Goal: Task Accomplishment & Management: Use online tool/utility

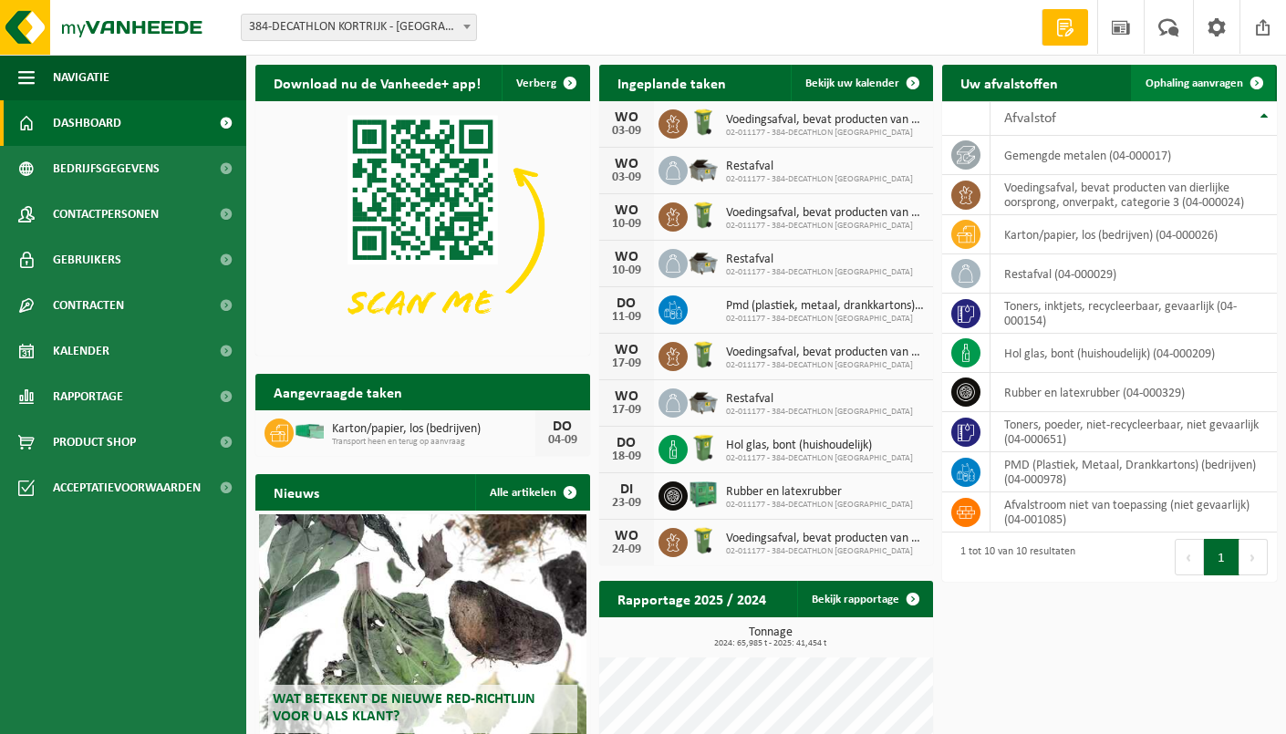
click at [1188, 81] on span "Ophaling aanvragen" at bounding box center [1194, 84] width 98 height 12
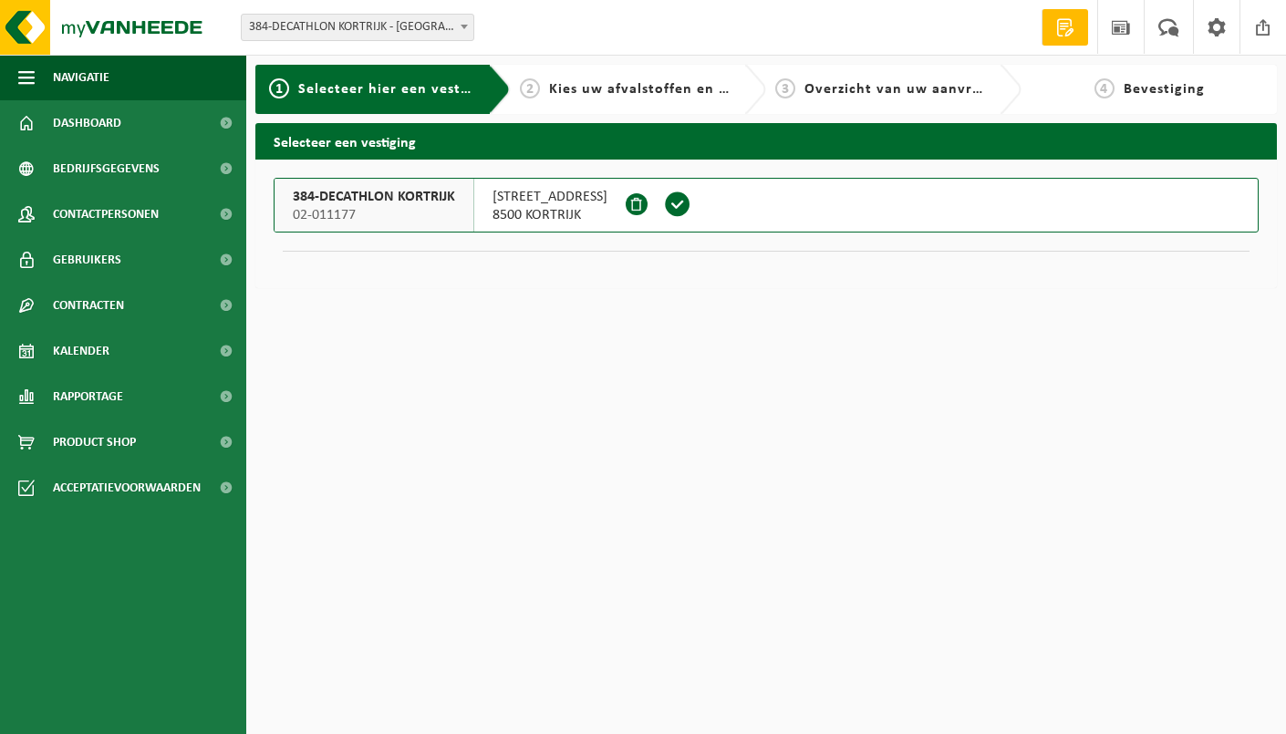
click at [516, 204] on span "BENELUXLAAN 1" at bounding box center [549, 197] width 115 height 18
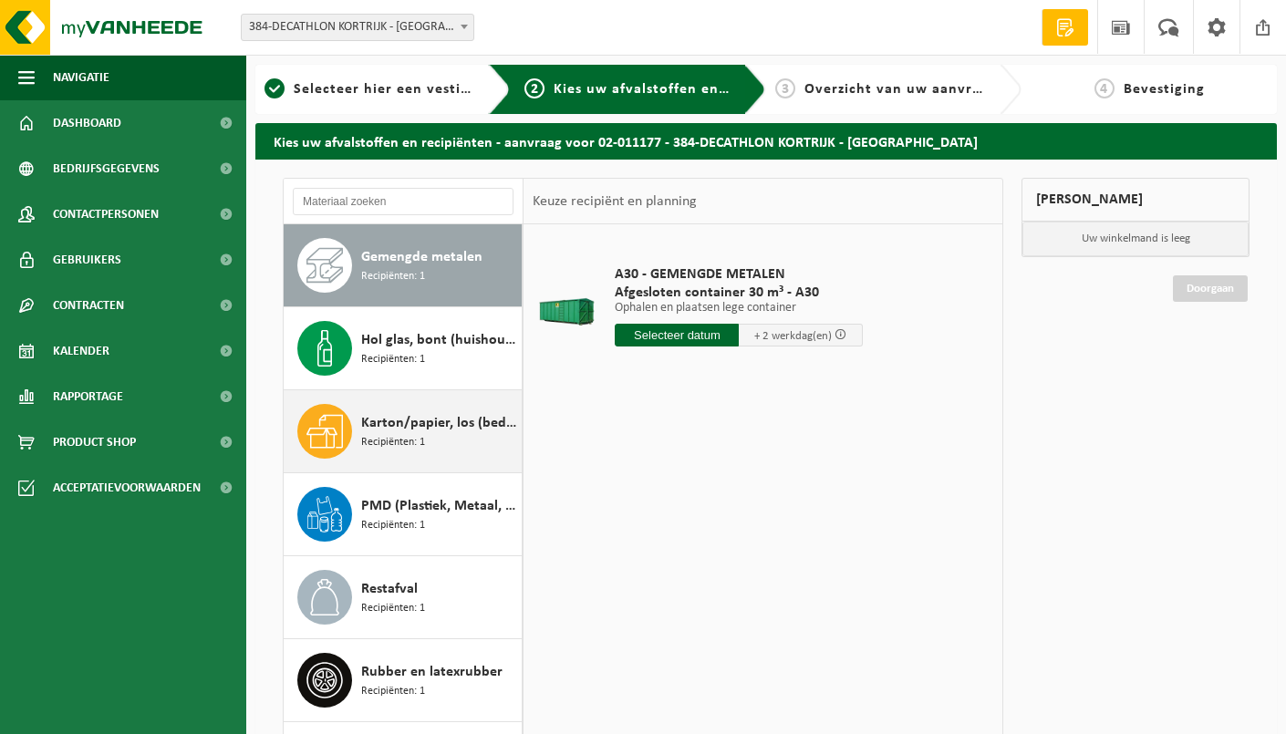
click at [367, 434] on span "Recipiënten: 1" at bounding box center [393, 442] width 64 height 17
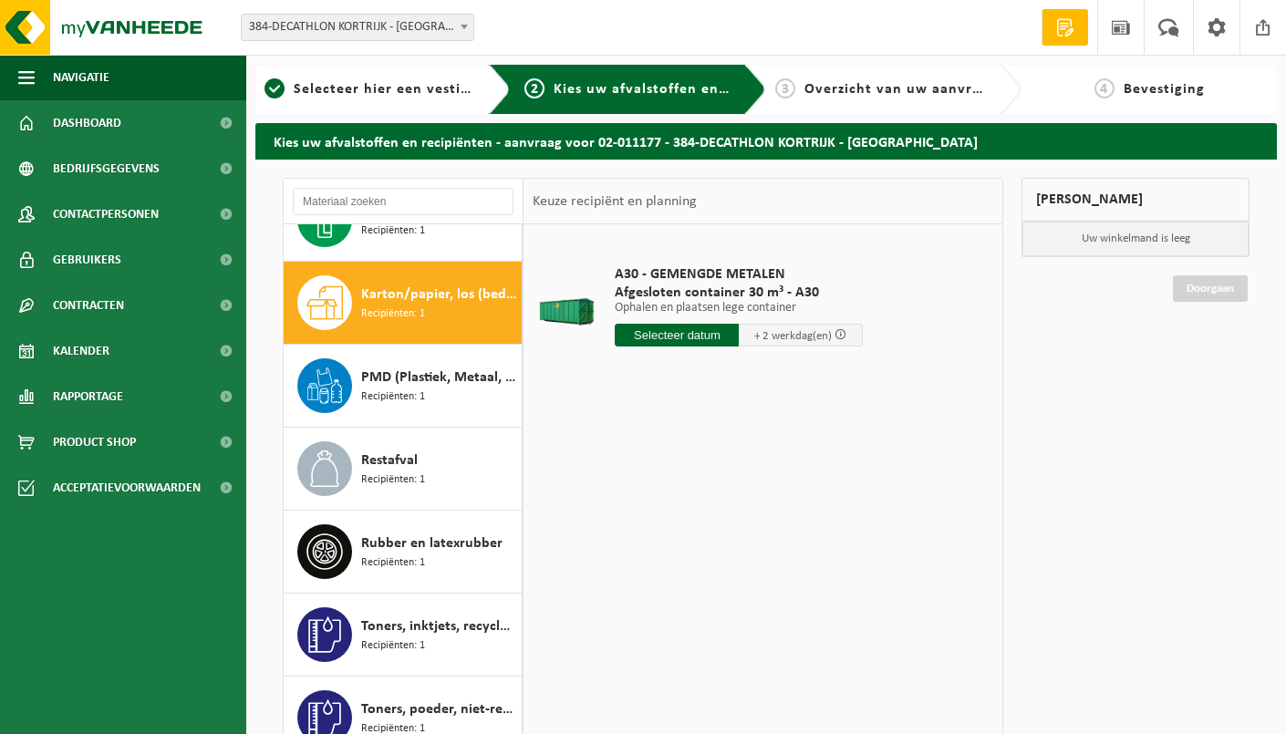
scroll to position [165, 0]
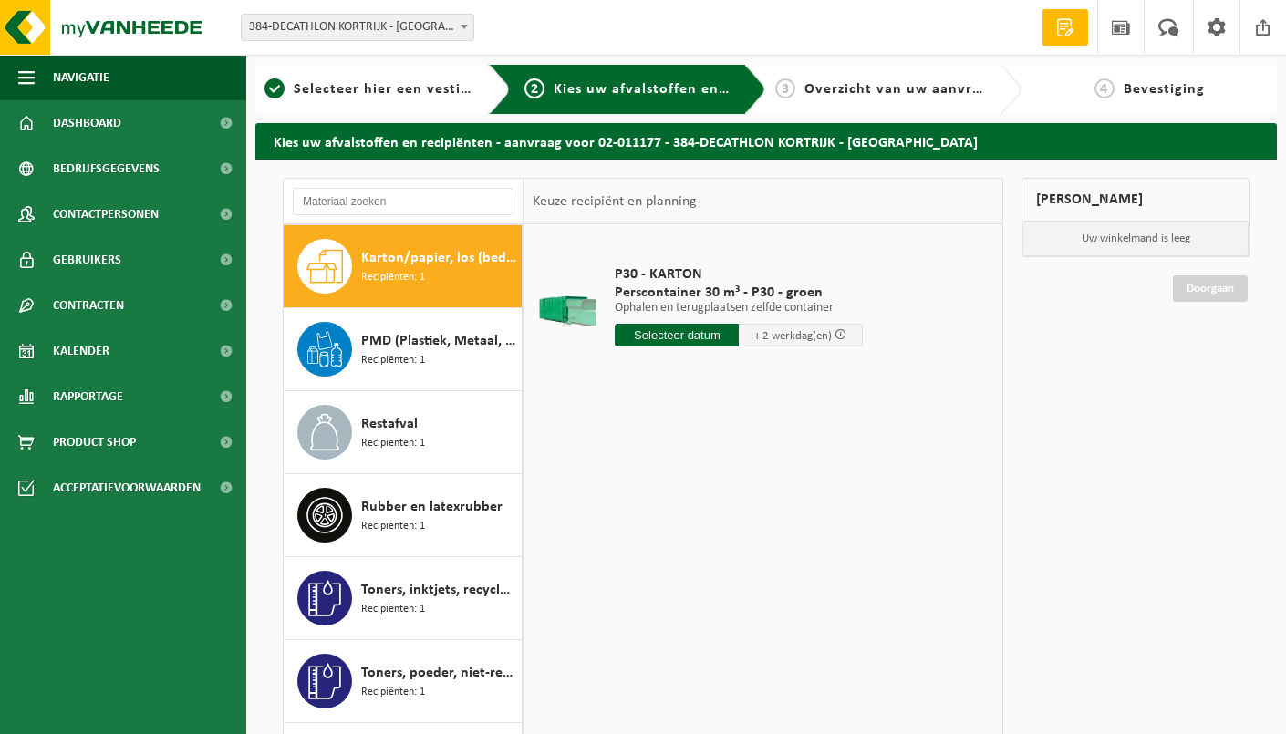
click at [693, 320] on div "P30 - KARTON Perscontainer 30 m³ - P30 - groen Ophalen en terugplaatsen zelfde …" at bounding box center [738, 310] width 266 height 127
click at [687, 327] on input "text" at bounding box center [677, 335] width 124 height 23
click at [927, 300] on td "P30 - KARTON Perscontainer 30 m³ - P30 - groen Ophalen en terugplaatsen zelfde …" at bounding box center [797, 310] width 392 height 154
click at [117, 357] on link "Kalender" at bounding box center [123, 351] width 246 height 46
